Goal: Navigation & Orientation: Understand site structure

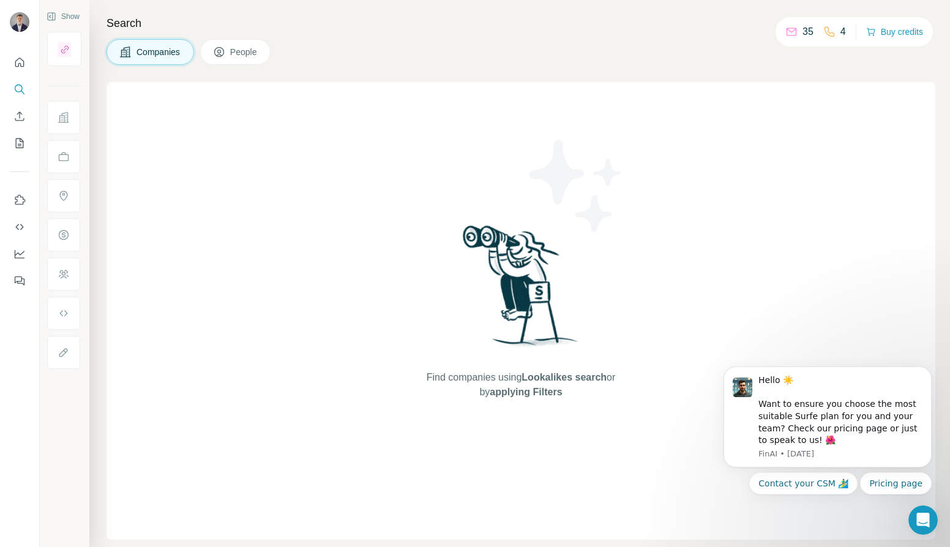
click at [219, 167] on div "Find companies using Lookalikes search or by applying Filters" at bounding box center [521, 311] width 829 height 458
click at [15, 66] on icon "Quick start" at bounding box center [19, 62] width 9 height 9
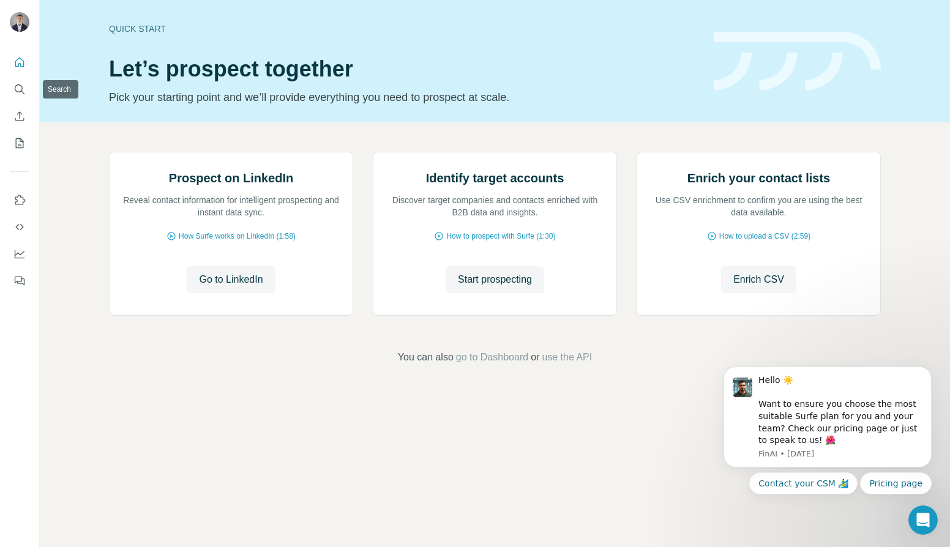
click at [21, 102] on nav at bounding box center [20, 102] width 20 height 103
click at [20, 141] on icon "My lists" at bounding box center [21, 142] width 6 height 8
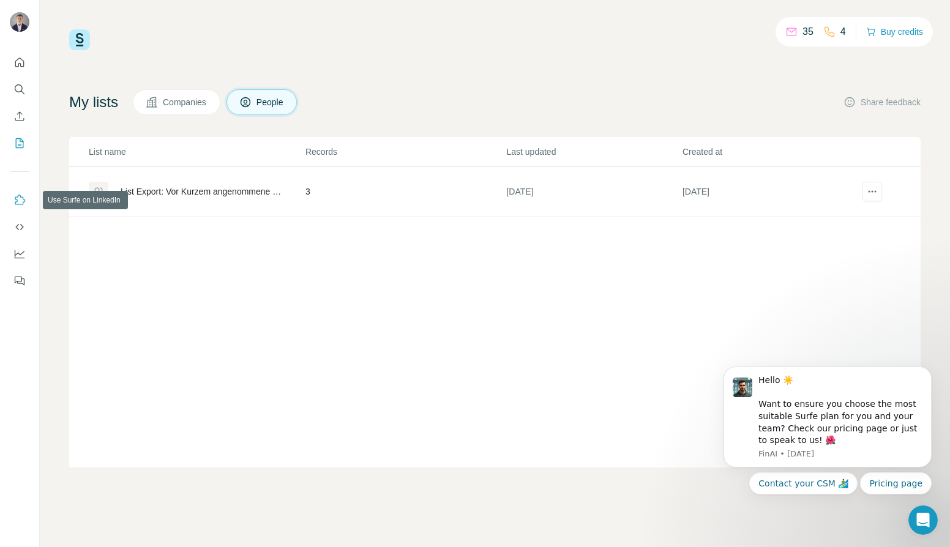
click at [19, 203] on icon "Use Surfe on LinkedIn" at bounding box center [19, 200] width 12 height 12
click at [18, 249] on icon "Dashboard" at bounding box center [19, 254] width 12 height 12
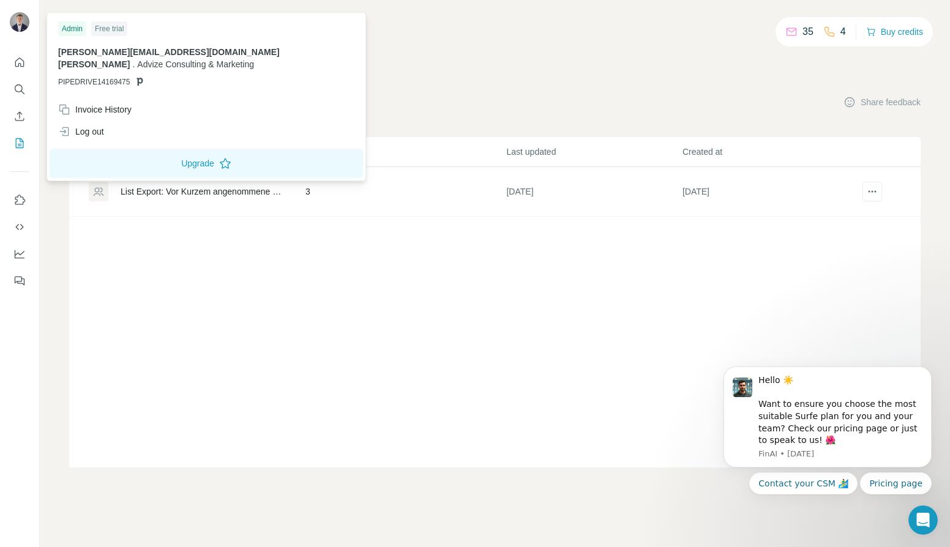
click at [18, 28] on img at bounding box center [20, 22] width 20 height 20
click at [350, 350] on div "List name Records Last updated Created at List Export: Vor Kurzem angenommene K…" at bounding box center [495, 302] width 852 height 331
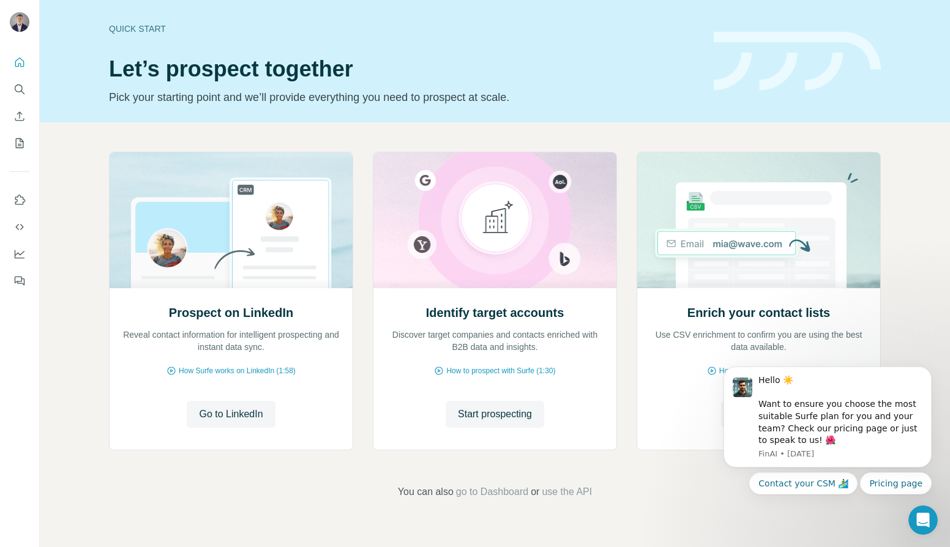
click at [403, 91] on p "Pick your starting point and we’ll provide everything you need to prospect at s…" at bounding box center [404, 97] width 590 height 17
click at [666, 396] on div "Enrich your contact lists Use CSV enrichment to confirm you are using the best …" at bounding box center [758, 368] width 243 height 163
